Goal: Browse casually

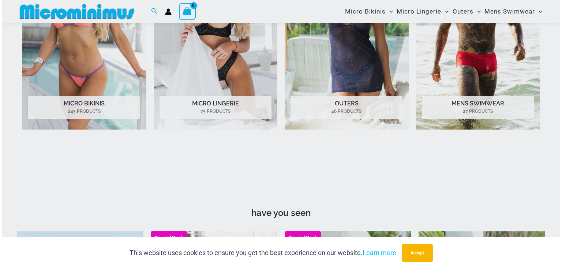
scroll to position [814, 0]
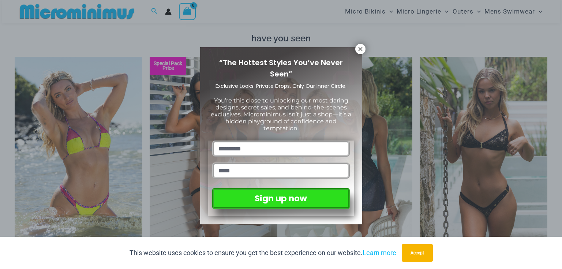
drag, startPoint x: 359, startPoint y: 48, endPoint x: 303, endPoint y: 35, distance: 57.2
click at [359, 48] on icon at bounding box center [360, 49] width 7 height 7
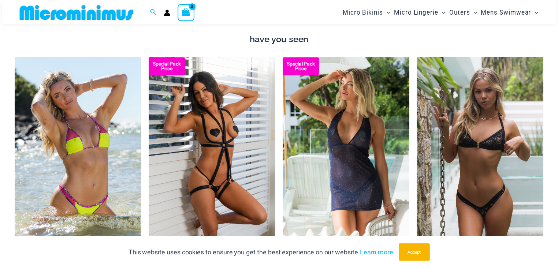
scroll to position [812, 0]
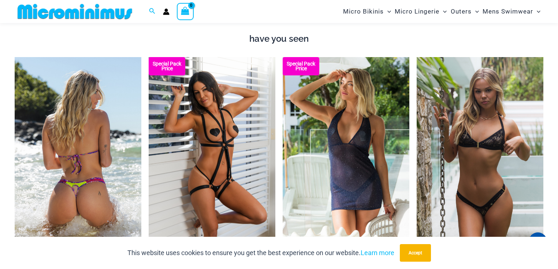
click at [86, 114] on img at bounding box center [78, 152] width 127 height 191
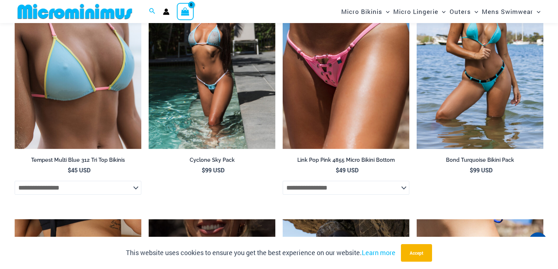
scroll to position [2073, 0]
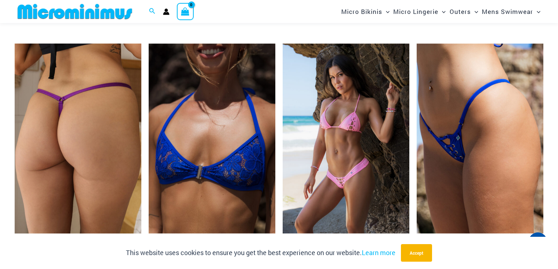
click at [97, 123] on img at bounding box center [78, 139] width 127 height 190
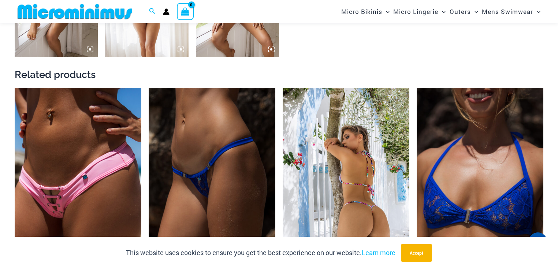
scroll to position [788, 0]
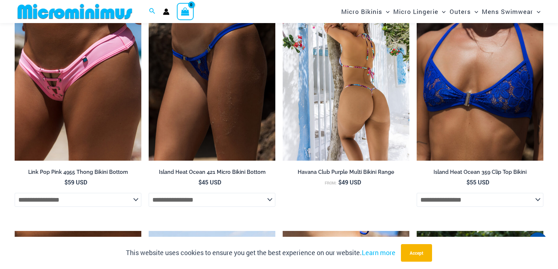
click at [346, 102] on img at bounding box center [346, 66] width 127 height 190
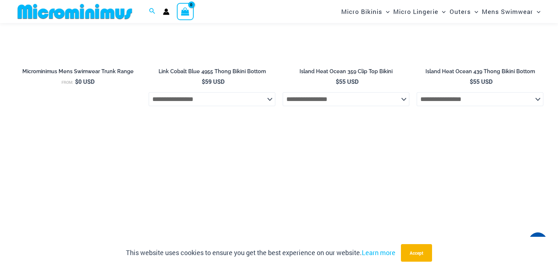
scroll to position [1282, 0]
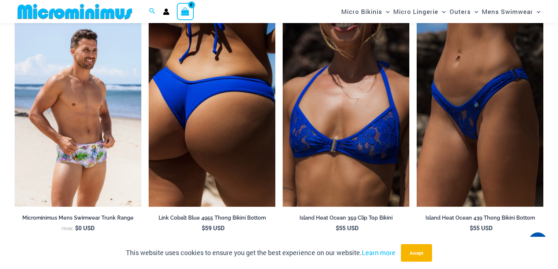
click at [217, 96] on img at bounding box center [212, 112] width 127 height 190
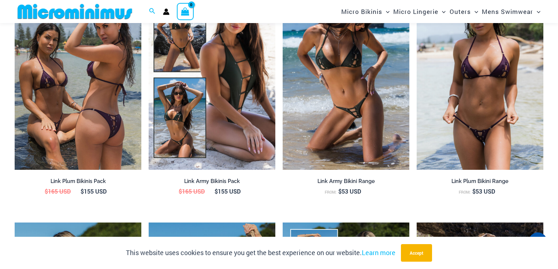
scroll to position [925, 0]
